Goal: Download file/media

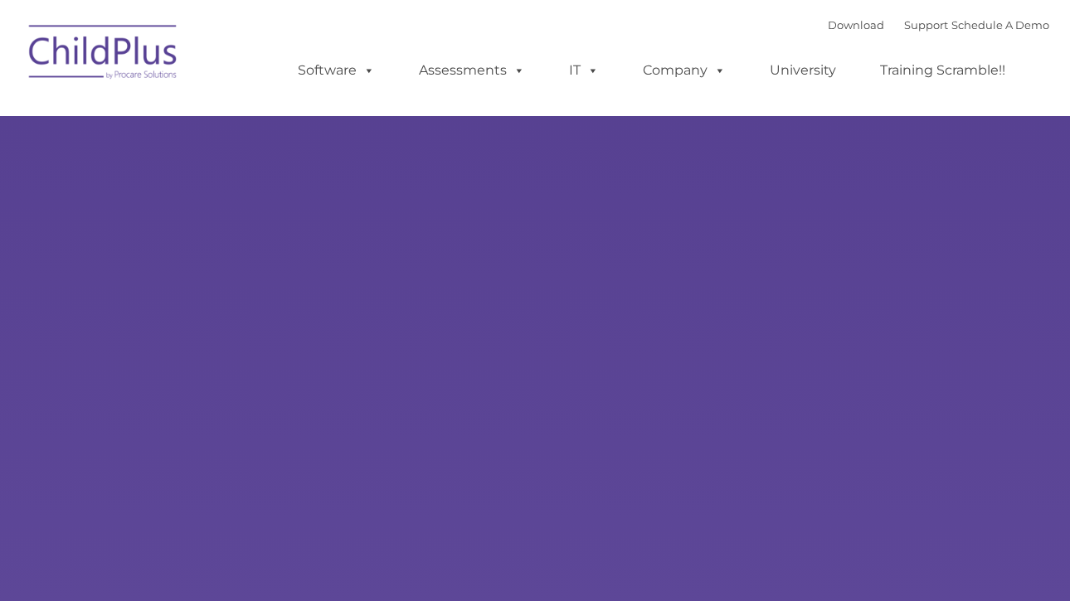
type input ""
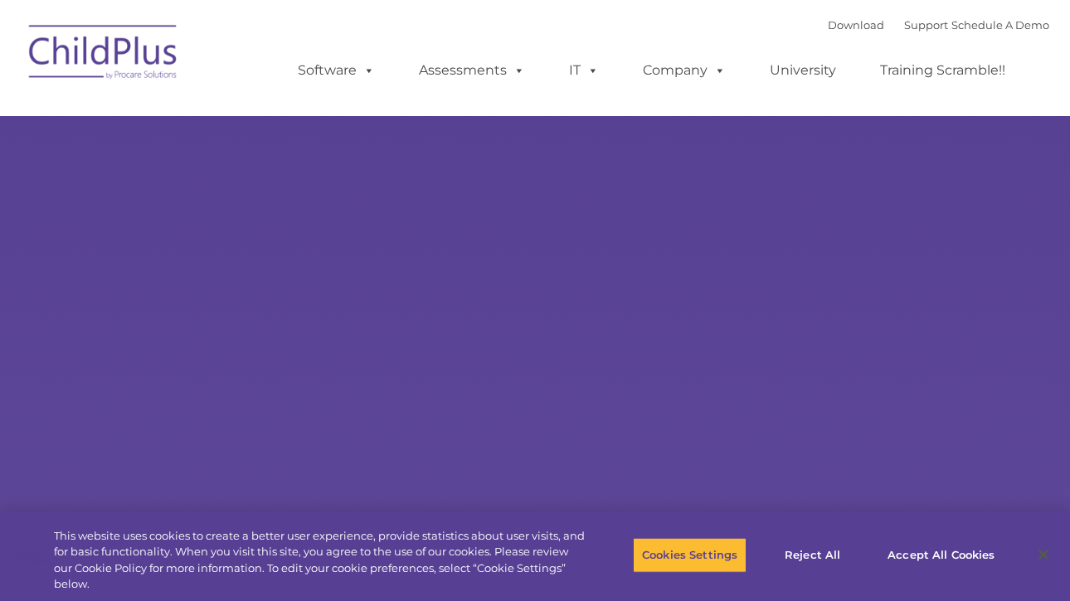
select select "MEDIUM"
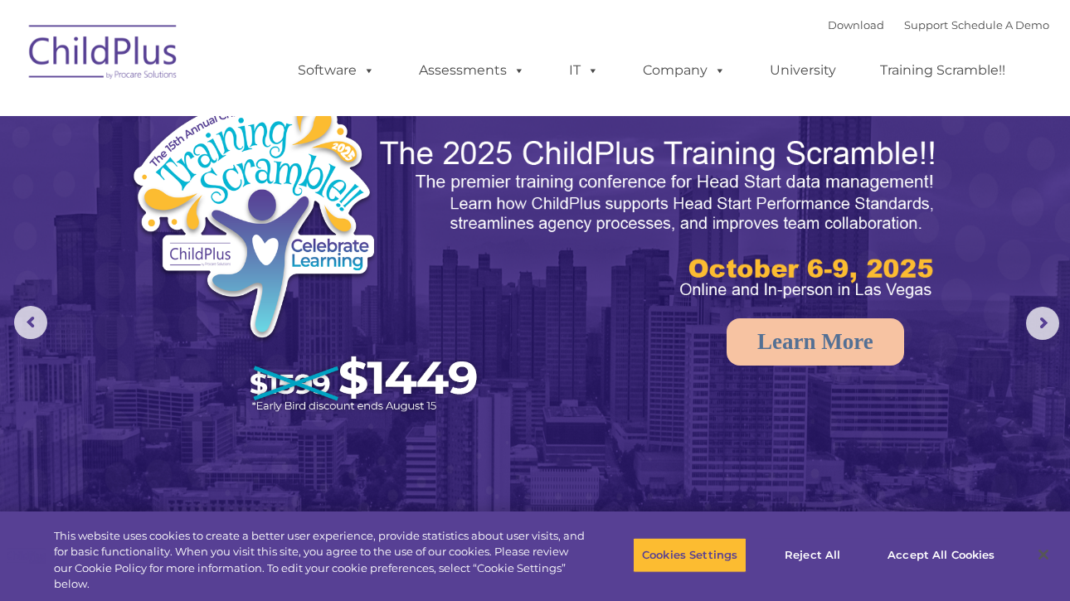
click at [97, 53] on img at bounding box center [104, 54] width 166 height 83
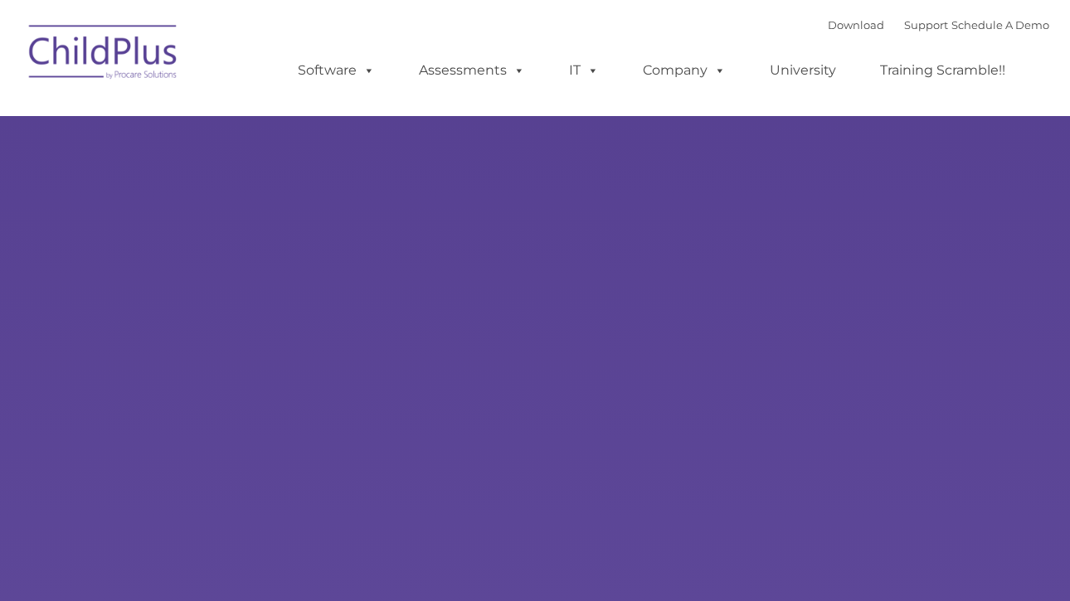
type input ""
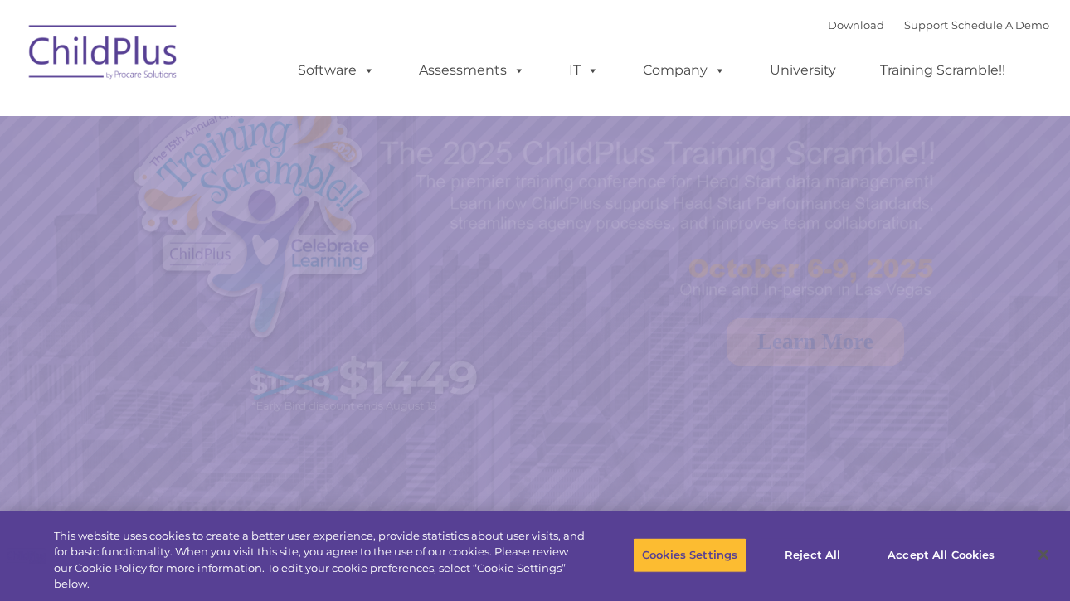
select select "MEDIUM"
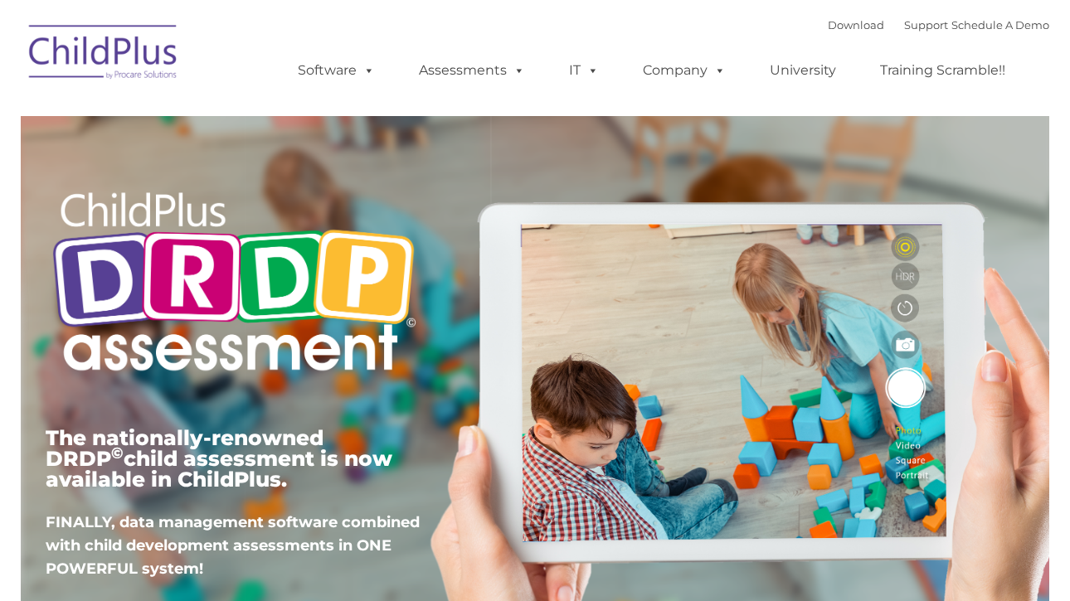
type input ""
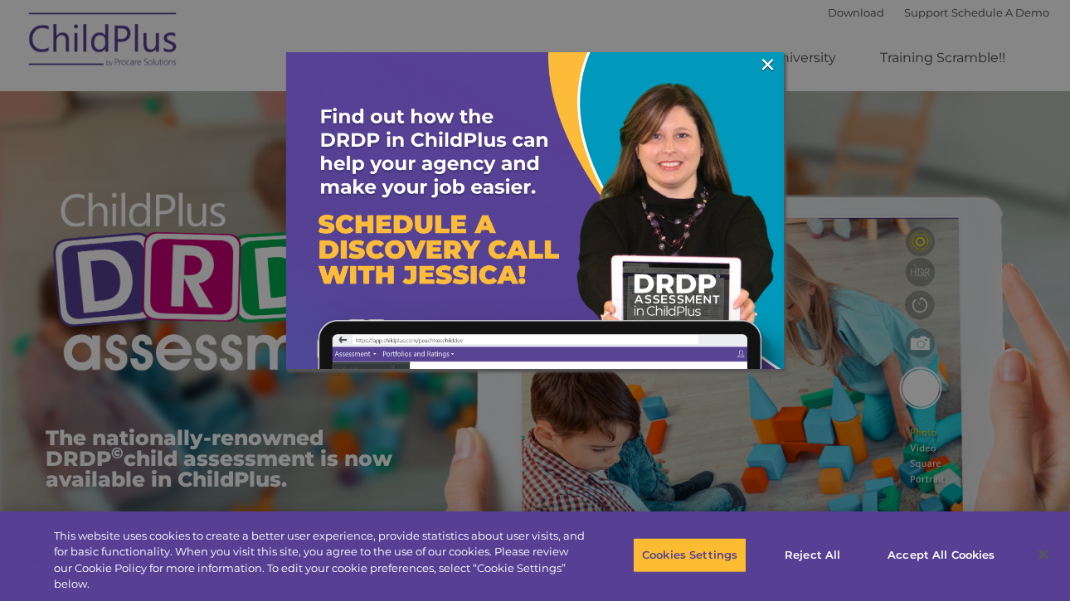
click at [812, 17] on div at bounding box center [535, 300] width 1070 height 601
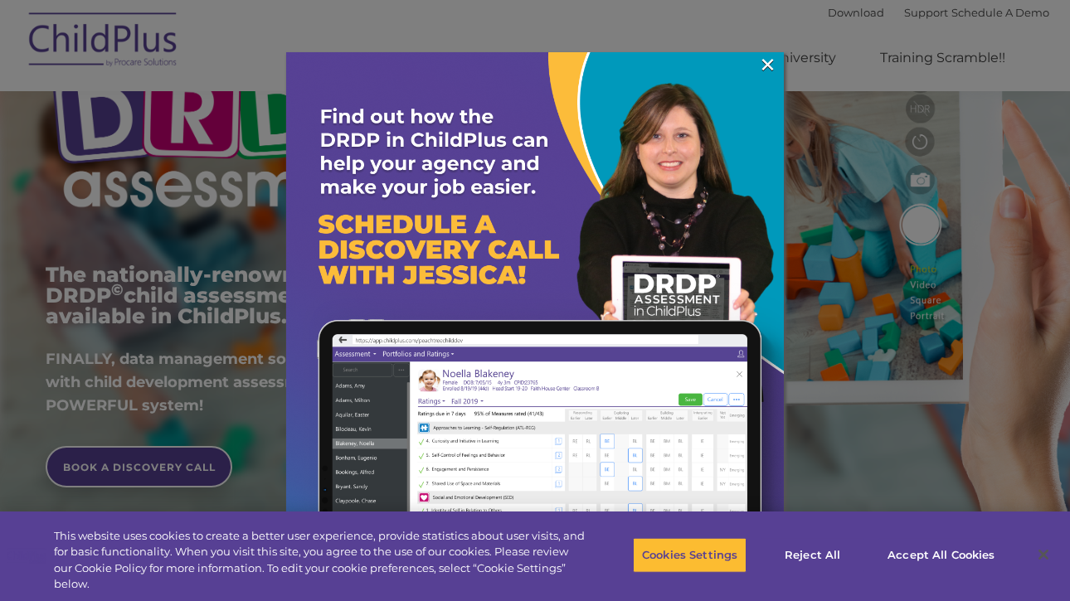
scroll to position [166, 0]
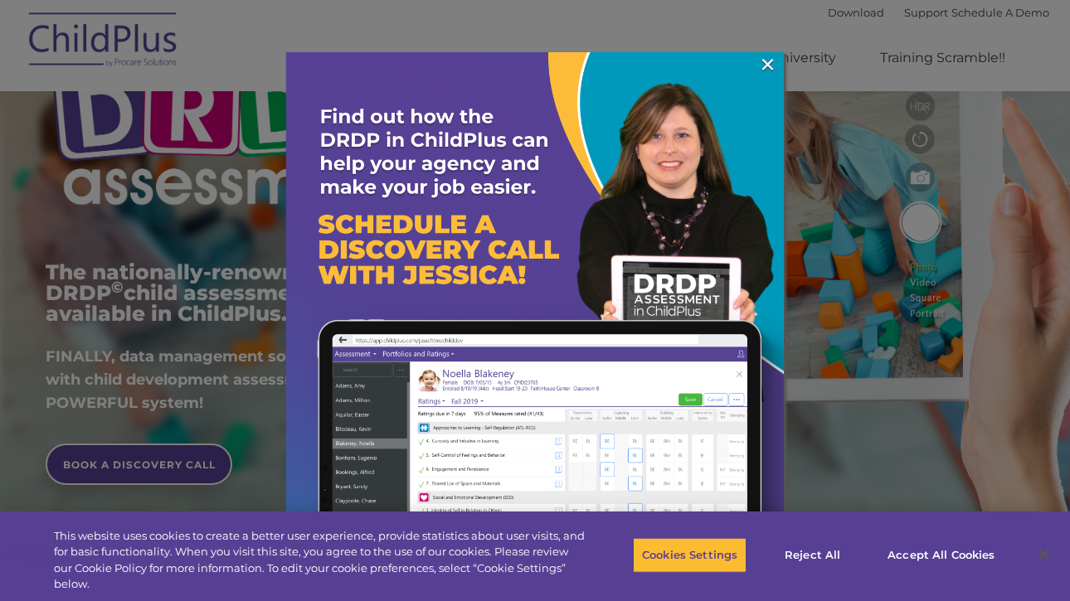
click at [647, 175] on img at bounding box center [535, 301] width 498 height 498
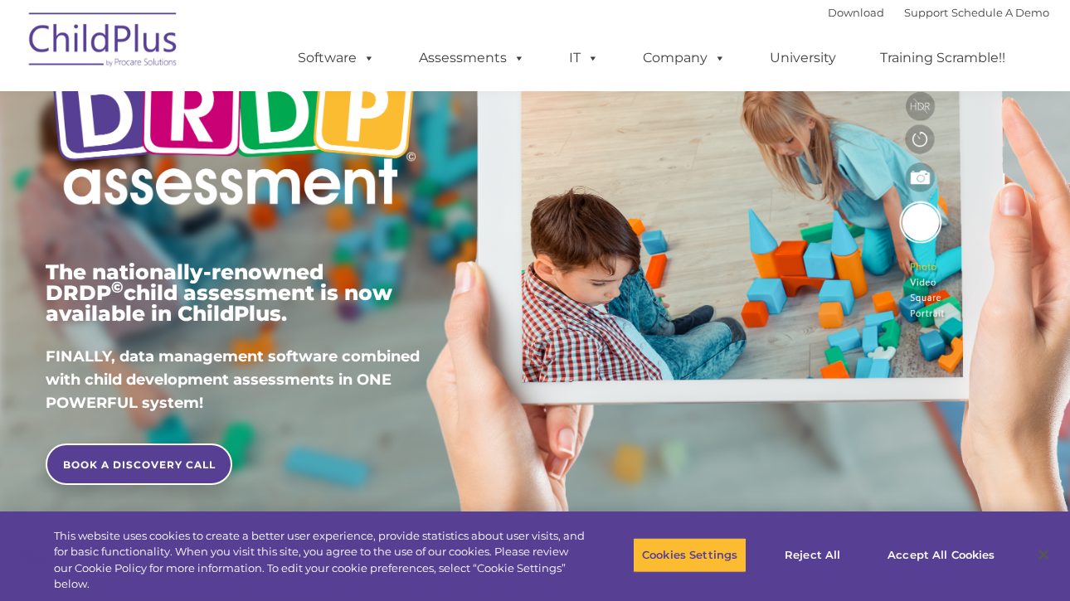
scroll to position [207, 0]
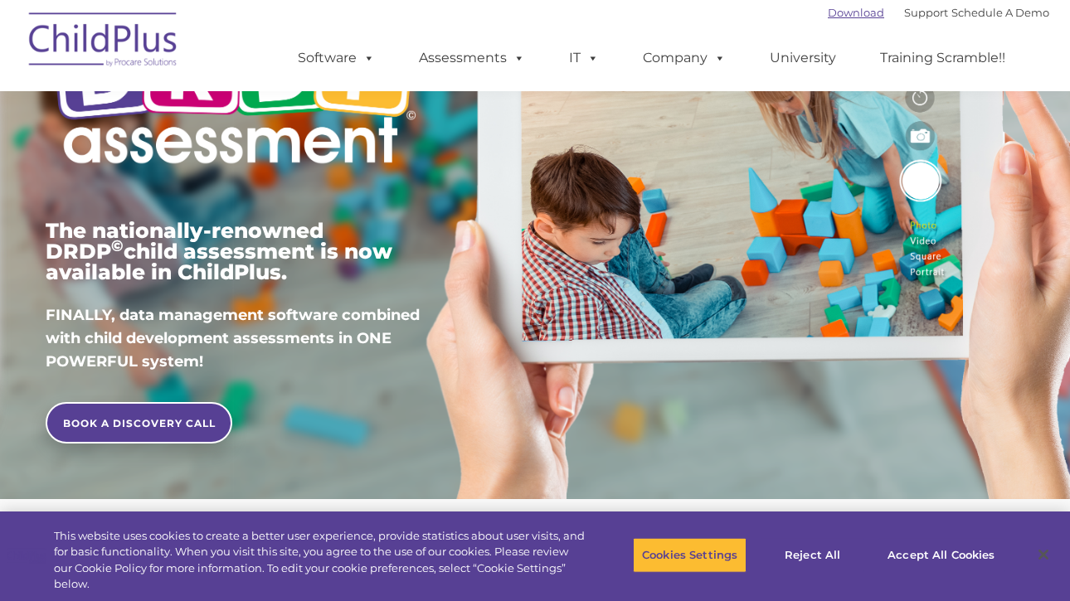
click at [840, 9] on link "Download" at bounding box center [856, 12] width 56 height 13
